Goal: Information Seeking & Learning: Learn about a topic

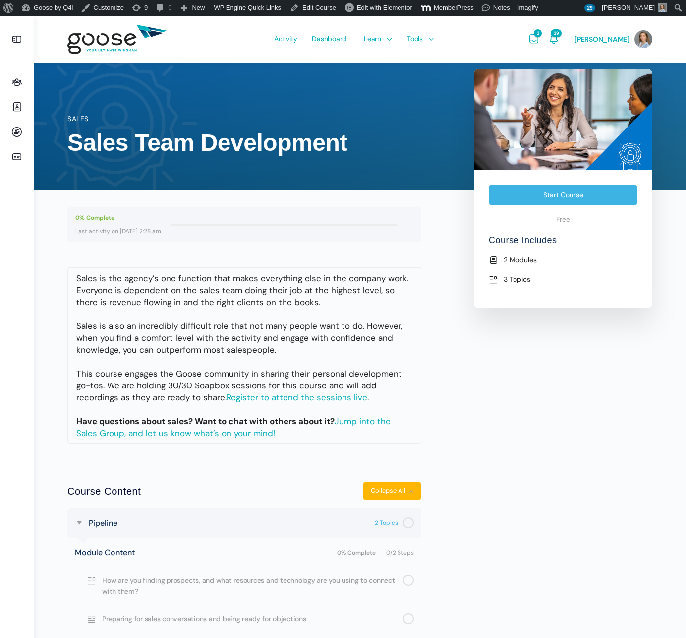
scroll to position [129, 0]
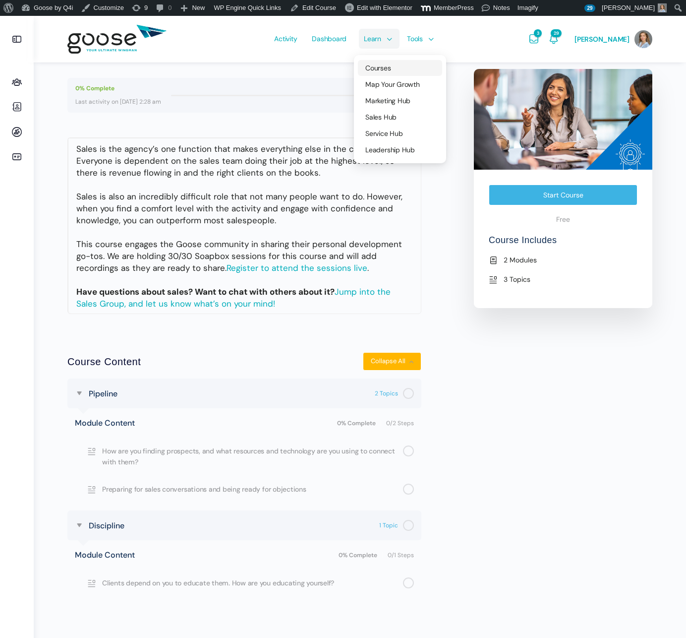
click at [388, 68] on span "Courses" at bounding box center [378, 67] width 25 height 9
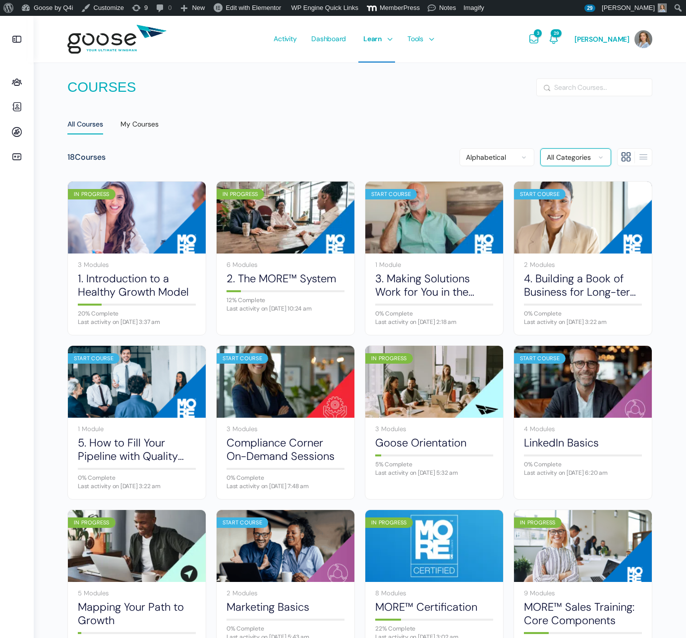
click at [569, 159] on select "All Categories Sales Marketing Service" at bounding box center [576, 157] width 71 height 18
click at [541, 148] on select "All Categories Sales Marketing Service" at bounding box center [576, 157] width 71 height 18
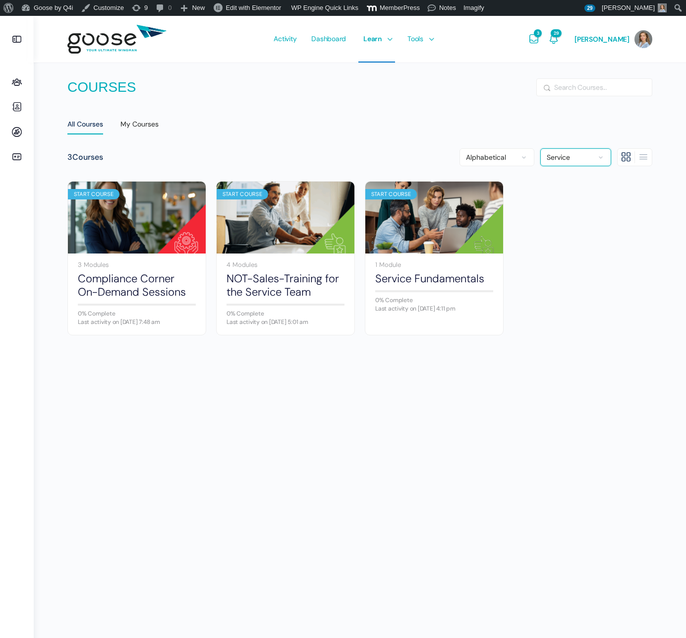
click at [579, 157] on select "All Categories Sales Marketing Service" at bounding box center [576, 157] width 71 height 18
click at [541, 148] on select "All Categories Sales Marketing Service" at bounding box center [576, 157] width 71 height 18
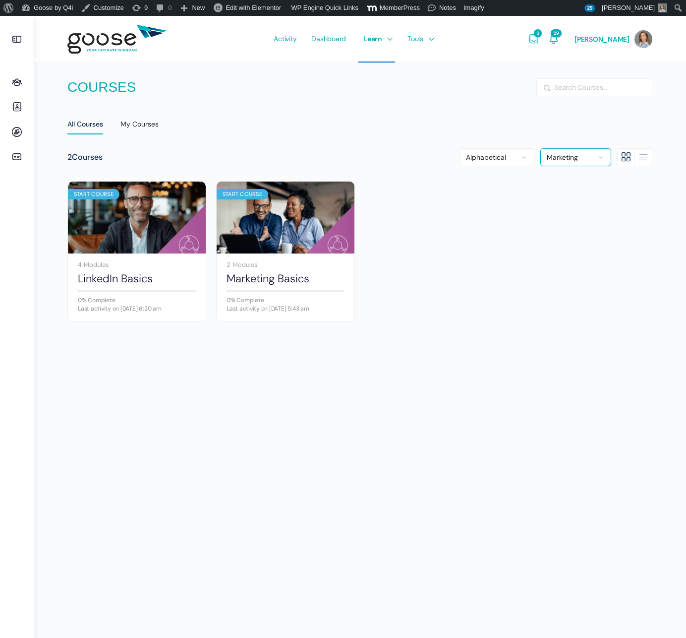
click at [575, 155] on select "All Categories Sales Marketing Service" at bounding box center [576, 157] width 71 height 18
click at [541, 148] on select "All Categories Sales Marketing Service" at bounding box center [576, 157] width 71 height 18
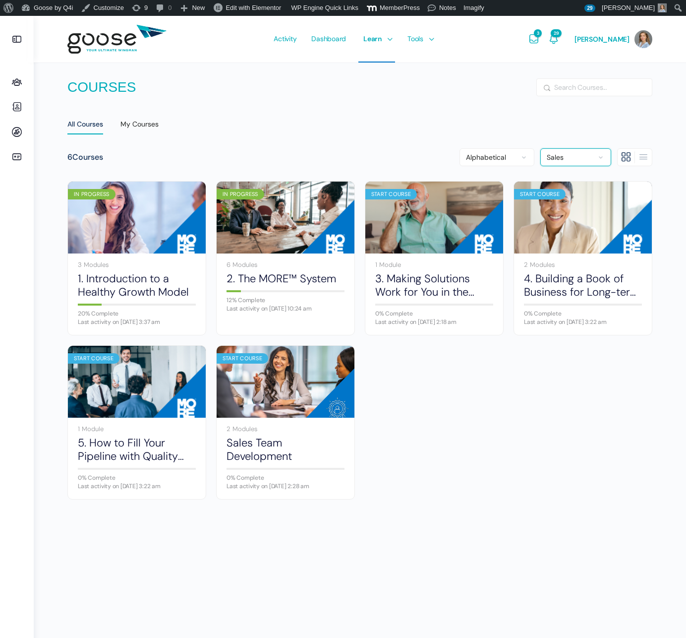
click at [574, 154] on select "All Categories Sales Marketing Service" at bounding box center [576, 157] width 71 height 18
select select "all"
click at [541, 148] on select "All Categories Sales Marketing Service" at bounding box center [576, 157] width 71 height 18
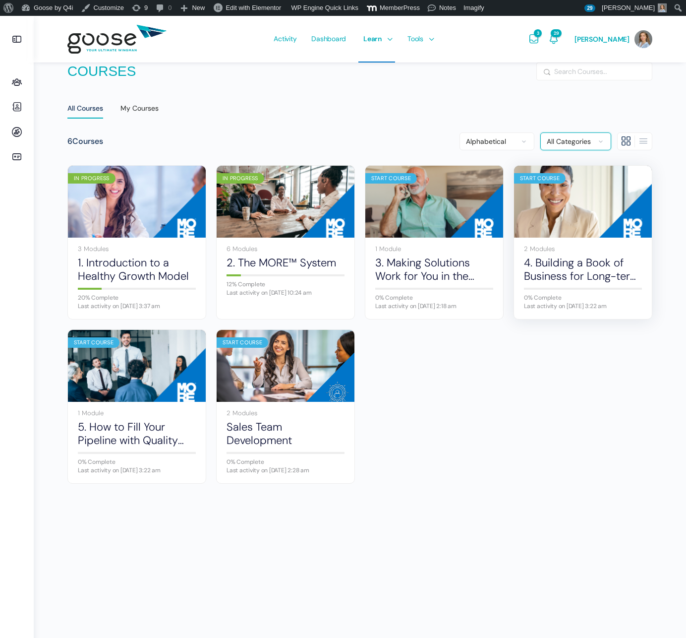
scroll to position [16, 0]
click at [564, 140] on select "All Categories Sales Marketing Service" at bounding box center [576, 141] width 71 height 18
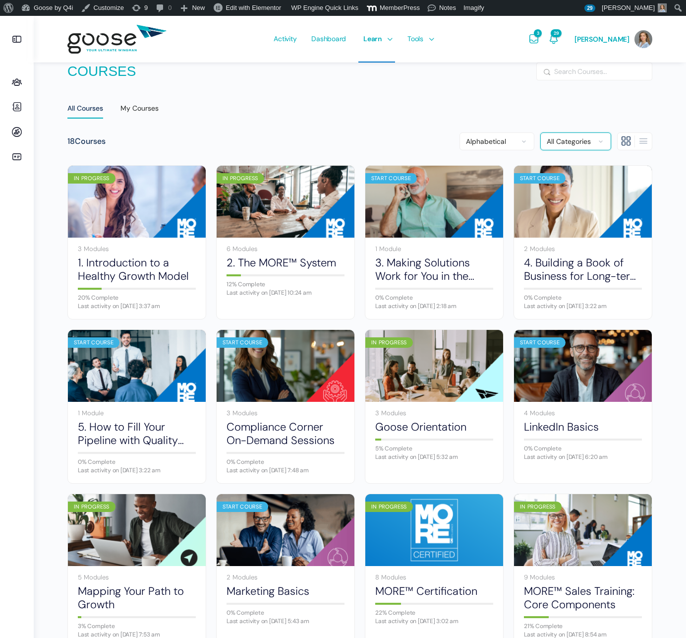
click at [541, 132] on select "All Categories Sales Marketing Service" at bounding box center [576, 141] width 71 height 18
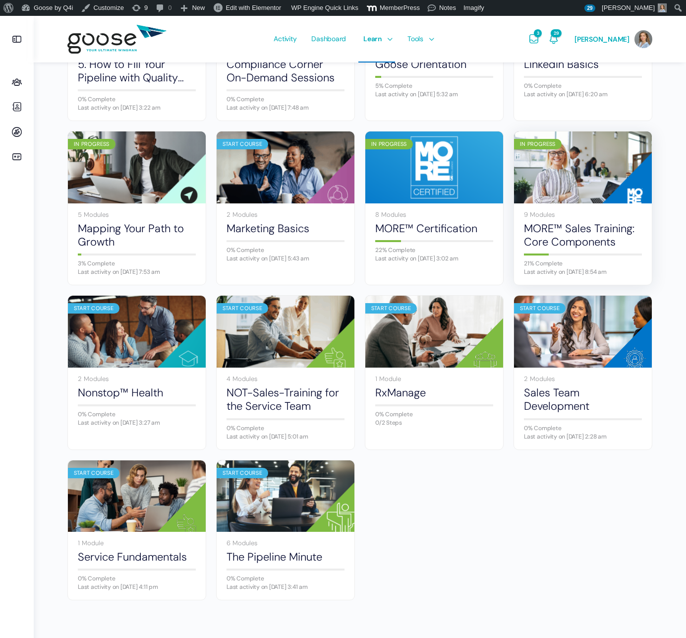
scroll to position [397, 0]
